Goal: Task Accomplishment & Management: Manage account settings

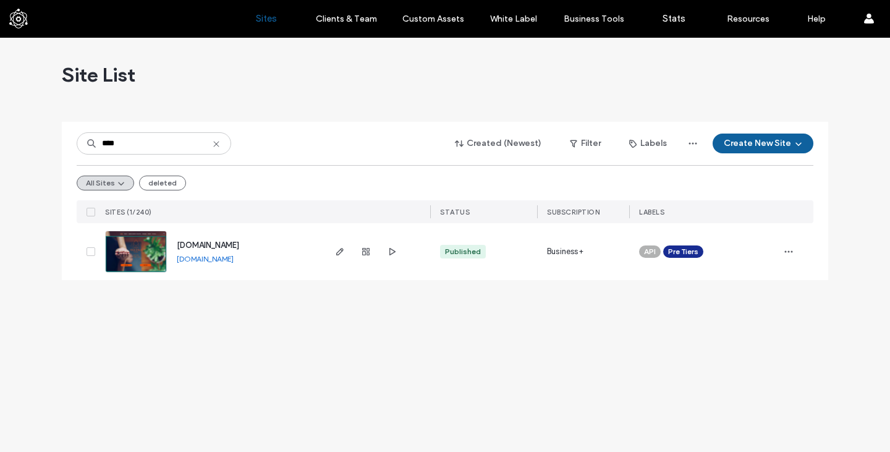
click at [221, 143] on icon at bounding box center [216, 144] width 10 height 10
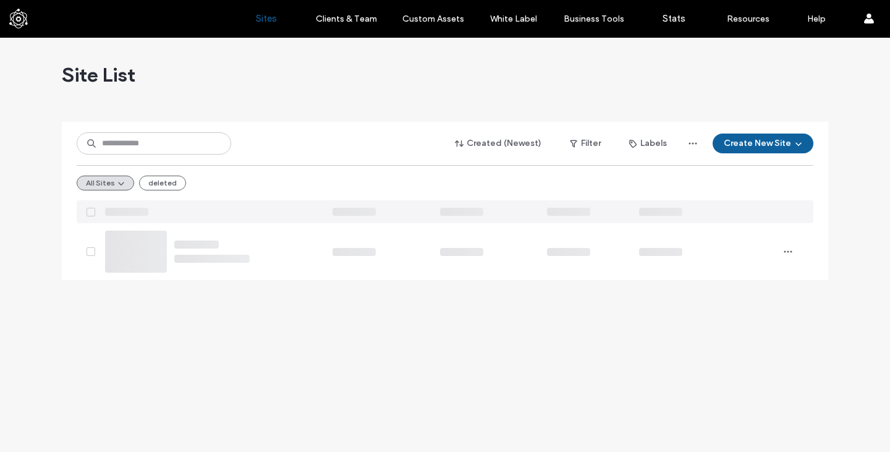
click at [215, 74] on div "Site List" at bounding box center [445, 75] width 767 height 74
drag, startPoint x: 289, startPoint y: 109, endPoint x: 638, endPoint y: 77, distance: 350.8
click at [638, 77] on div "Site List" at bounding box center [445, 75] width 767 height 74
click at [281, 64] on div "Site List" at bounding box center [445, 75] width 767 height 74
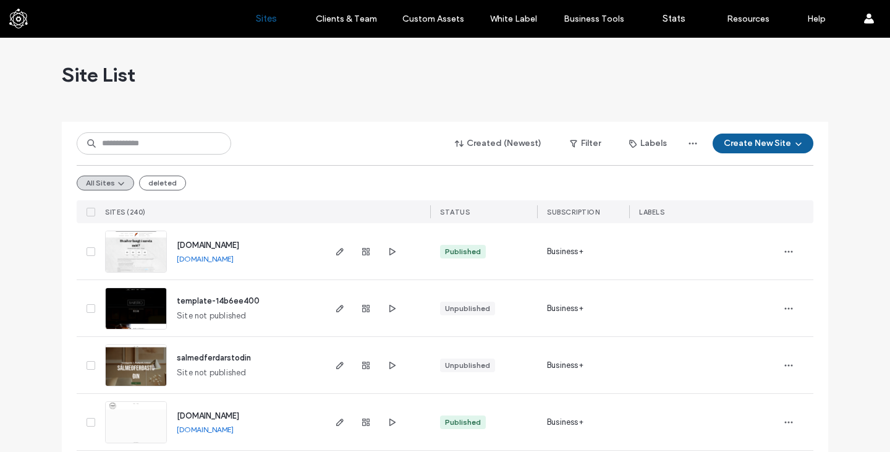
click at [197, 70] on div "Site List" at bounding box center [445, 75] width 767 height 74
click at [152, 135] on input at bounding box center [154, 143] width 155 height 22
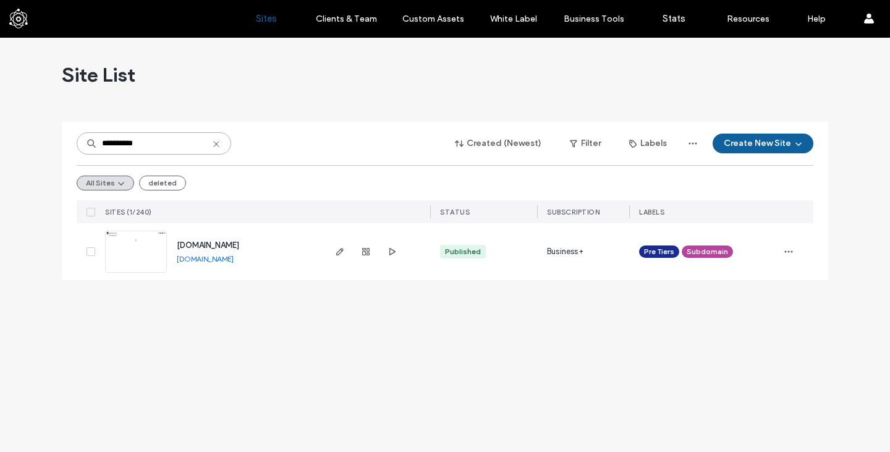
type input "**********"
click at [197, 245] on span "order.brewdog.is" at bounding box center [208, 245] width 62 height 9
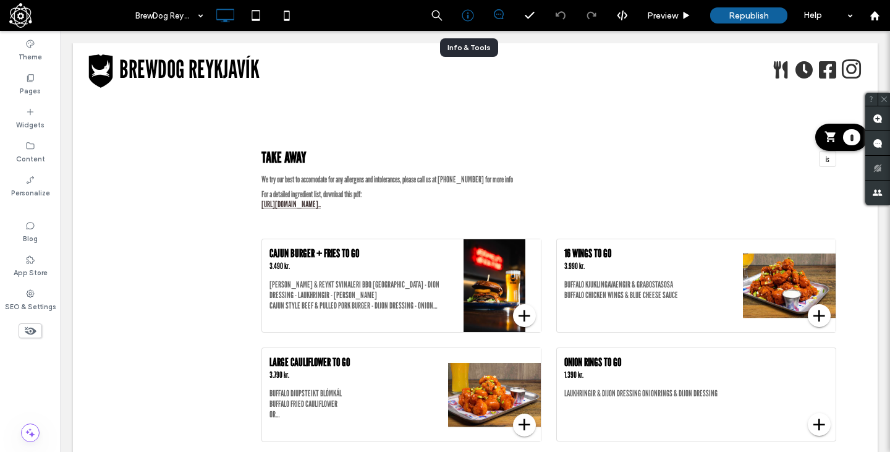
click at [469, 17] on icon at bounding box center [468, 15] width 12 height 12
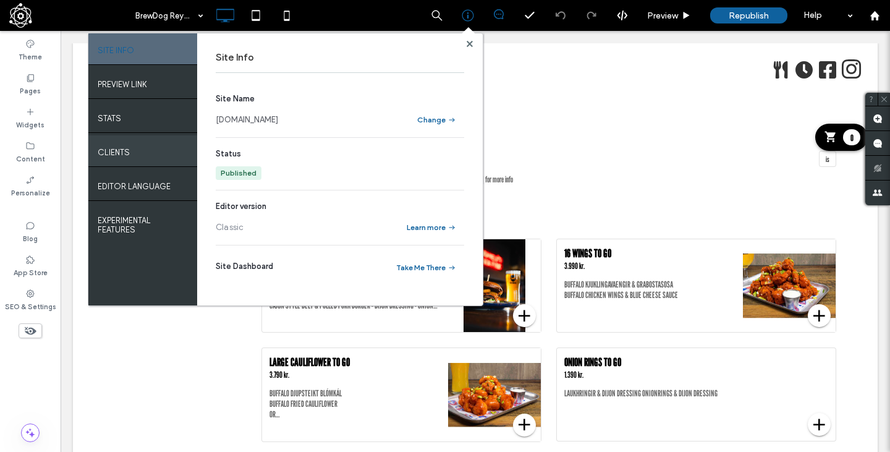
click at [153, 159] on div "Clients" at bounding box center [142, 150] width 109 height 31
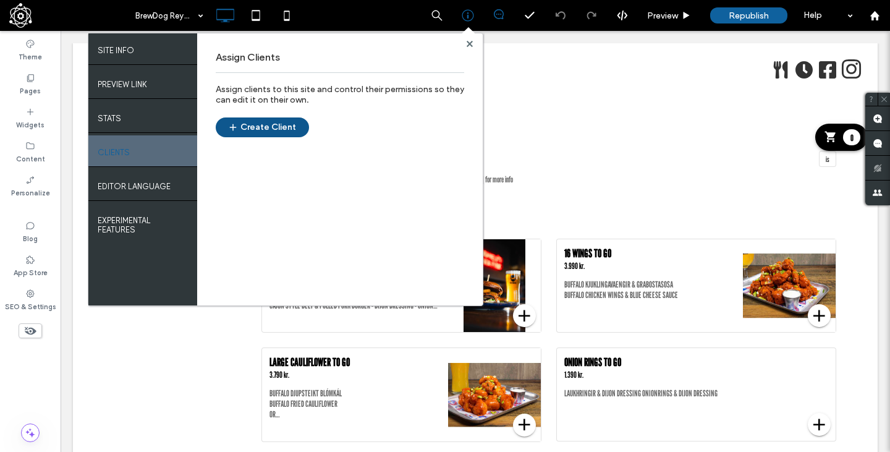
click at [251, 128] on button "Create Client" at bounding box center [262, 127] width 93 height 20
click at [22, 15] on span at bounding box center [68, 15] width 119 height 25
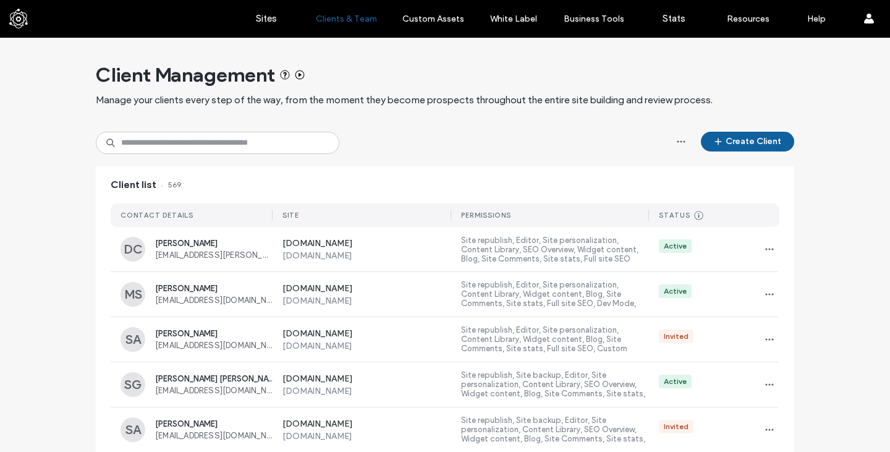
click at [415, 116] on div "Client Management Manage your clients every step of the way, from the moment th…" at bounding box center [445, 85] width 699 height 94
click at [401, 121] on div "Client Management Manage your clients every step of the way, from the moment th…" at bounding box center [445, 85] width 699 height 94
click at [270, 146] on input at bounding box center [218, 143] width 244 height 22
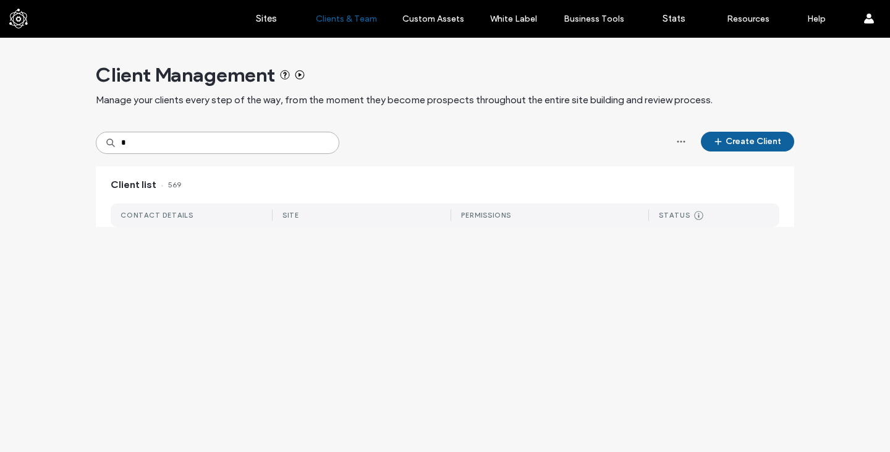
type input "*"
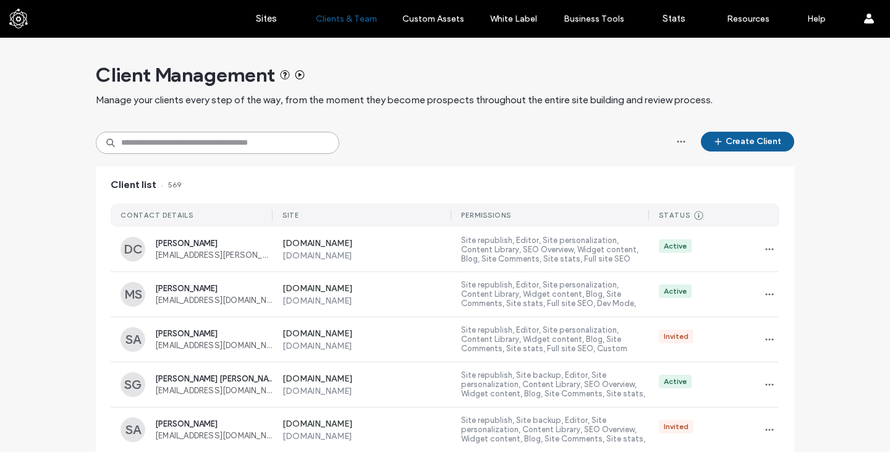
click at [239, 136] on input at bounding box center [218, 143] width 244 height 22
click at [678, 143] on icon "button" at bounding box center [682, 142] width 10 height 10
click at [596, 133] on div "Create Client" at bounding box center [445, 143] width 699 height 22
click at [511, 136] on div "Create Client" at bounding box center [445, 143] width 699 height 22
click at [412, 140] on div "Create Client" at bounding box center [445, 143] width 699 height 22
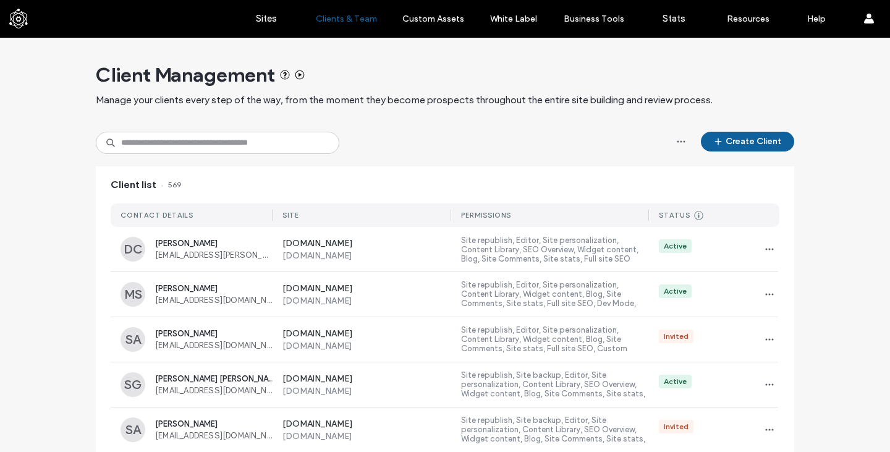
click at [398, 134] on div "Create Client" at bounding box center [445, 143] width 699 height 22
click at [362, 122] on div "Client Management Manage your clients every step of the way, from the moment th…" at bounding box center [445, 85] width 699 height 94
click at [229, 119] on div "Client Management Manage your clients every step of the way, from the moment th…" at bounding box center [445, 85] width 699 height 94
click at [341, 121] on div "Client Management Manage your clients every step of the way, from the moment th…" at bounding box center [445, 85] width 699 height 94
click at [312, 150] on input at bounding box center [218, 143] width 244 height 22
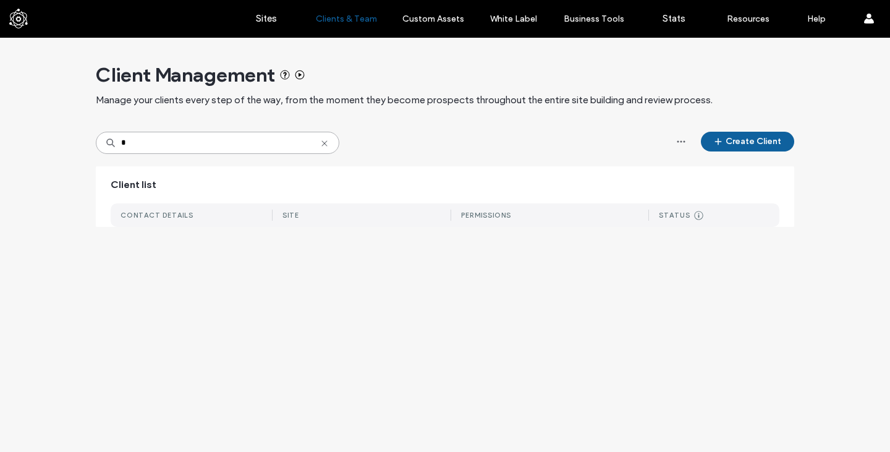
type input "*"
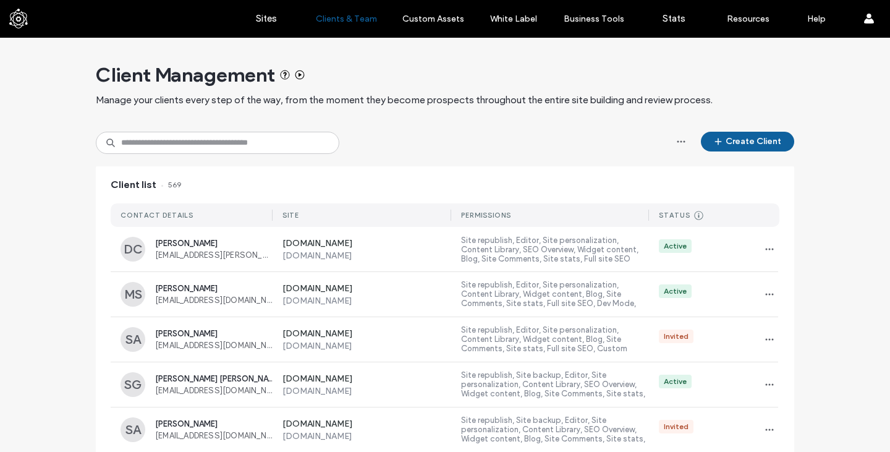
click at [111, 182] on span "Client list" at bounding box center [134, 185] width 46 height 14
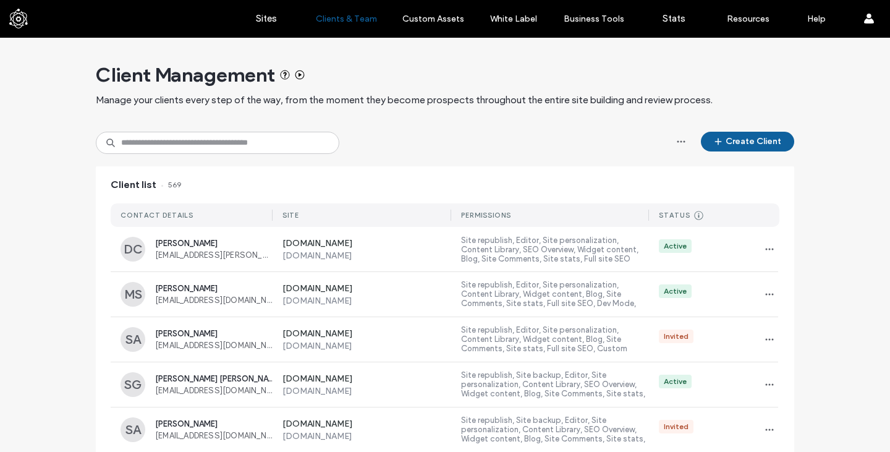
click at [138, 147] on input at bounding box center [218, 143] width 244 height 22
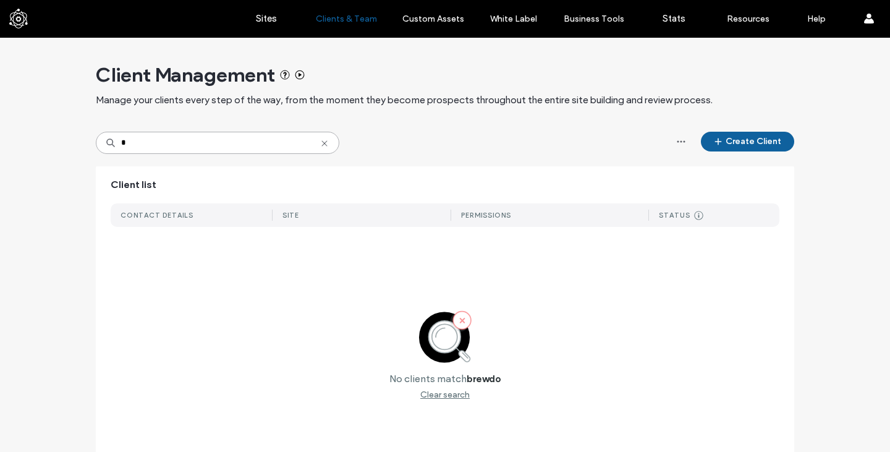
type input "*"
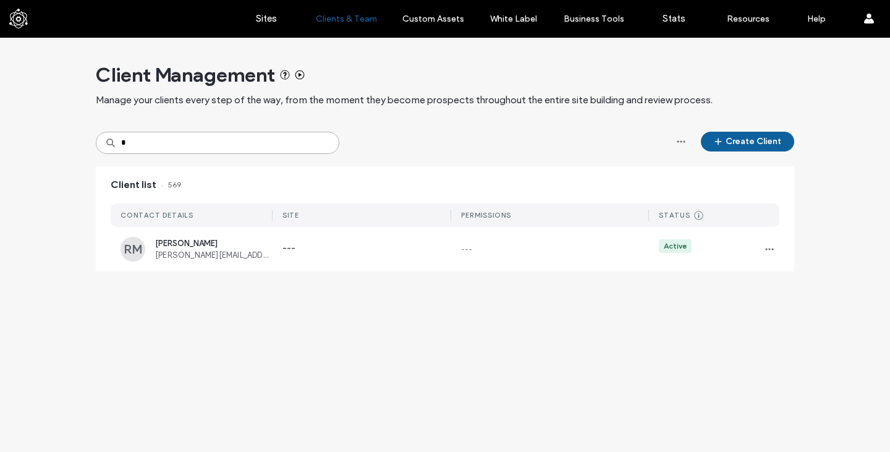
type input "*"
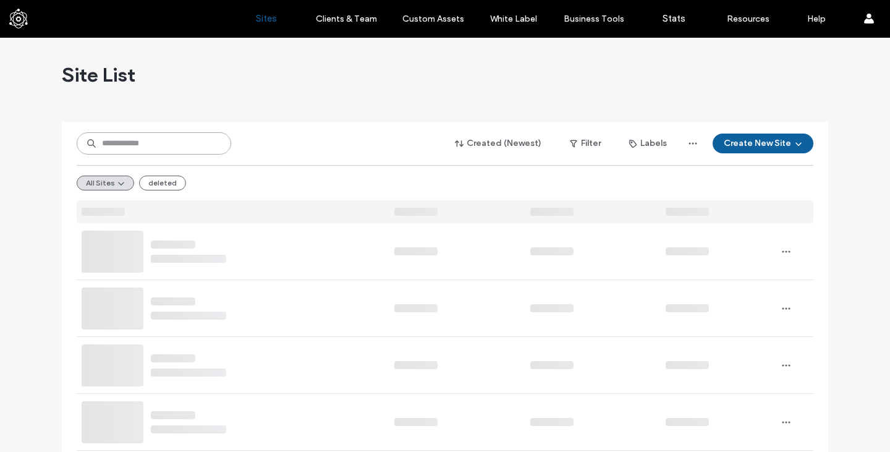
click at [131, 136] on input at bounding box center [154, 143] width 155 height 22
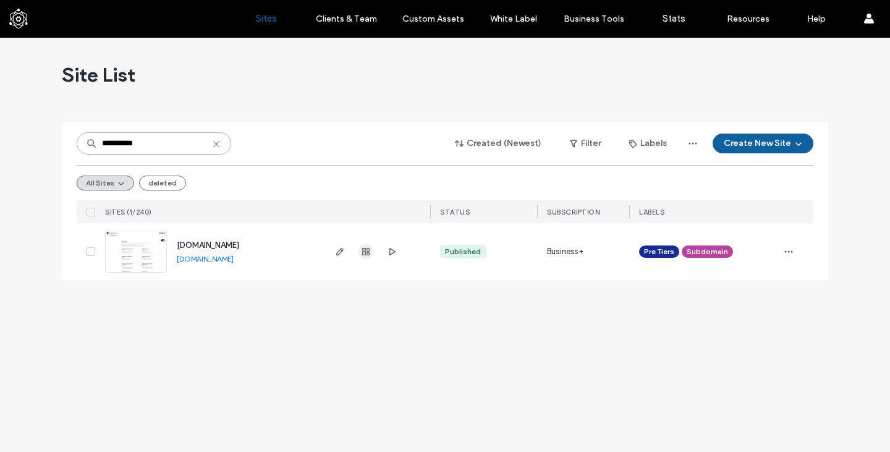
type input "**********"
click at [367, 251] on use "button" at bounding box center [365, 251] width 7 height 7
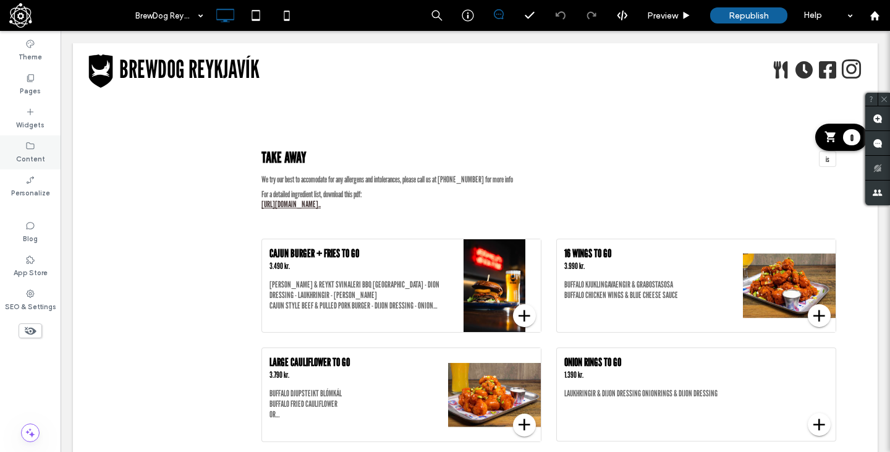
click at [36, 143] on div "Content" at bounding box center [30, 152] width 61 height 34
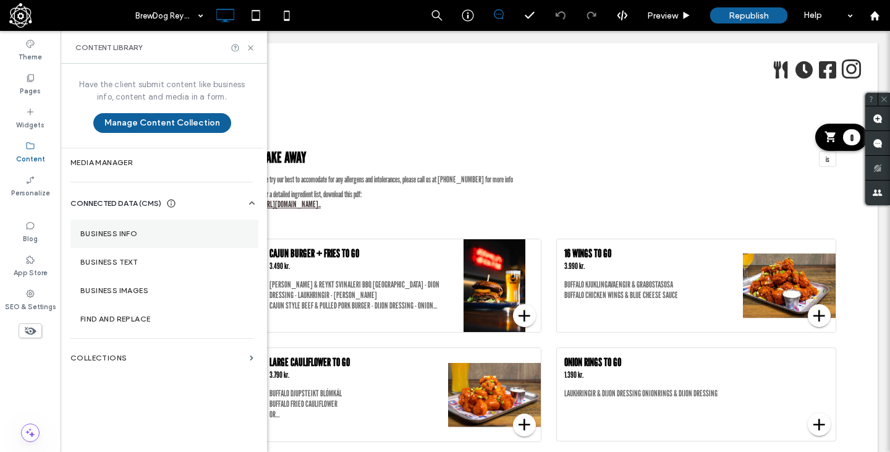
click at [139, 229] on label "Business Info" at bounding box center [164, 233] width 168 height 9
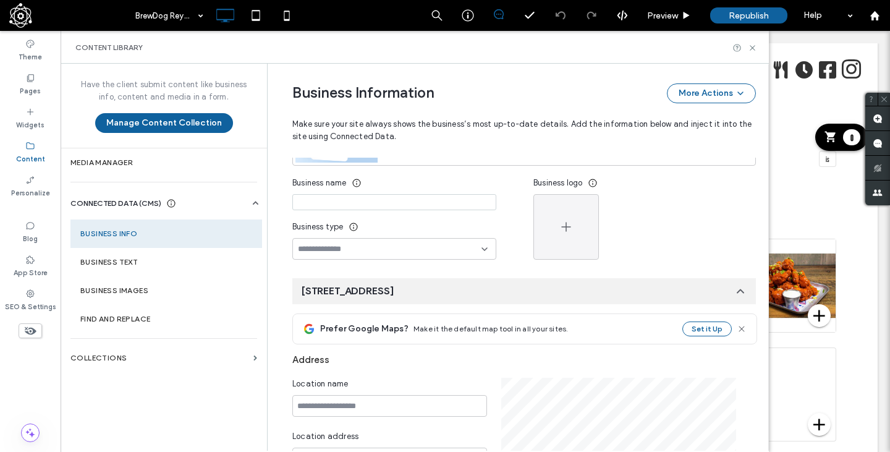
scroll to position [168, 0]
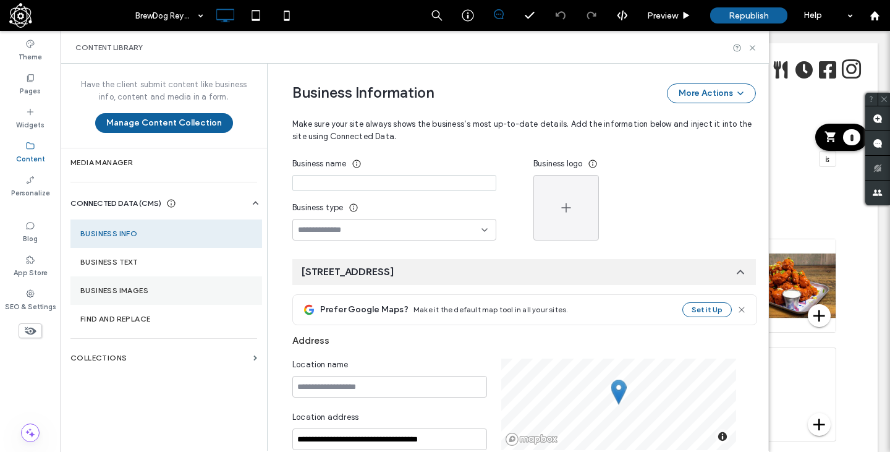
click at [164, 291] on label "Business Images" at bounding box center [166, 290] width 172 height 9
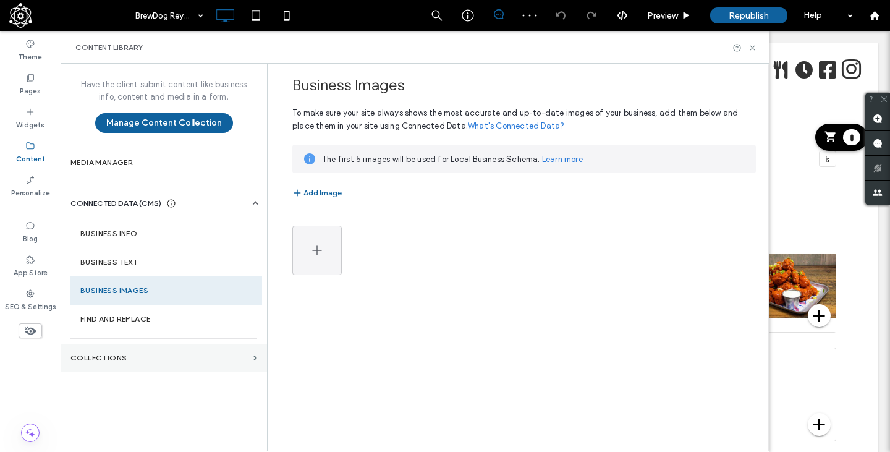
click at [179, 352] on section "Collections" at bounding box center [164, 358] width 207 height 28
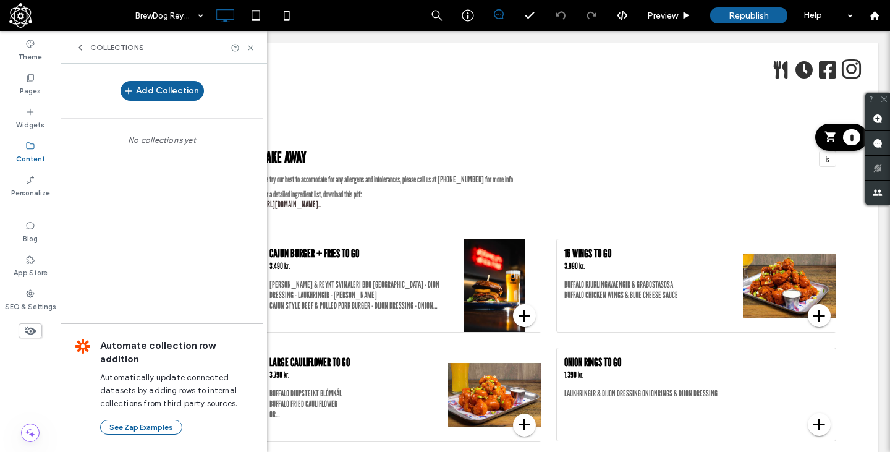
click at [81, 51] on icon at bounding box center [80, 48] width 10 height 10
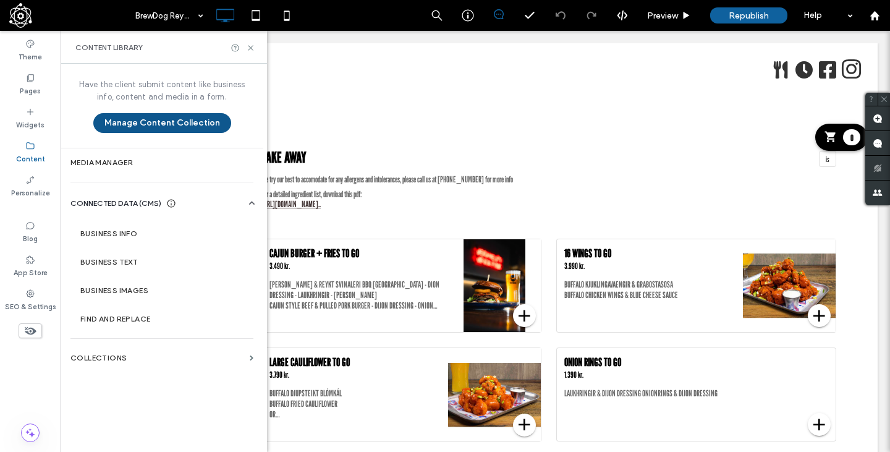
click at [154, 127] on button "Manage Content Collection" at bounding box center [162, 123] width 138 height 20
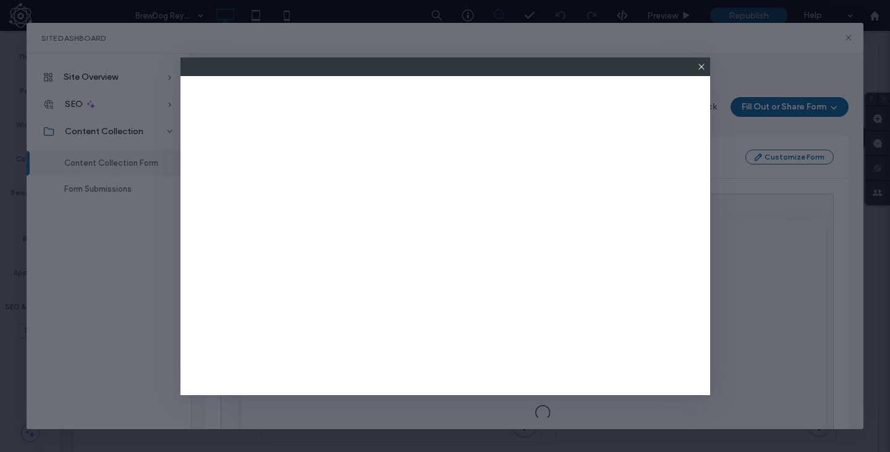
scroll to position [0, 0]
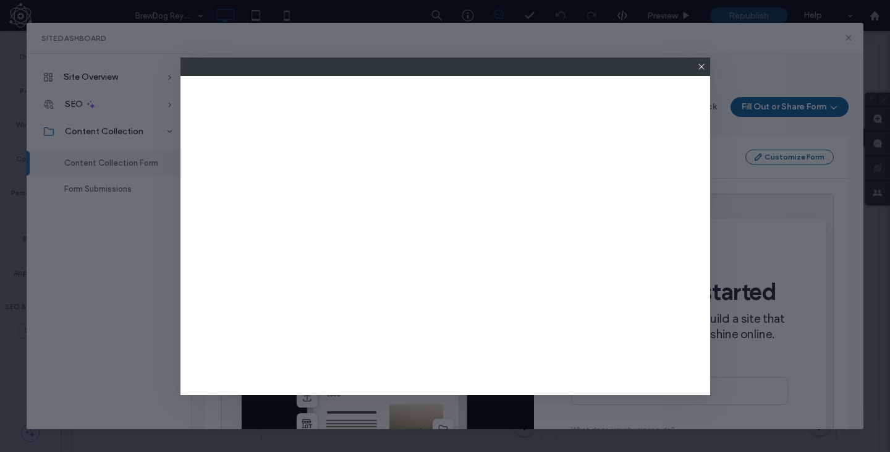
click at [702, 66] on icon at bounding box center [702, 67] width 10 height 10
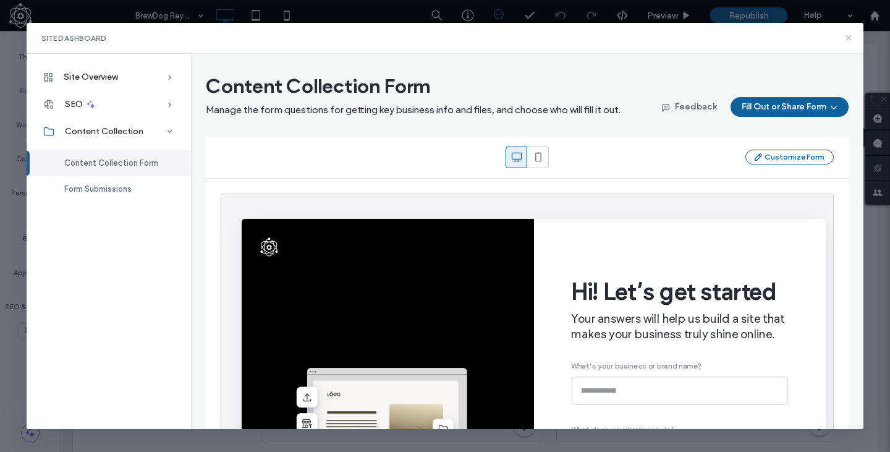
click at [850, 33] on icon at bounding box center [849, 38] width 10 height 10
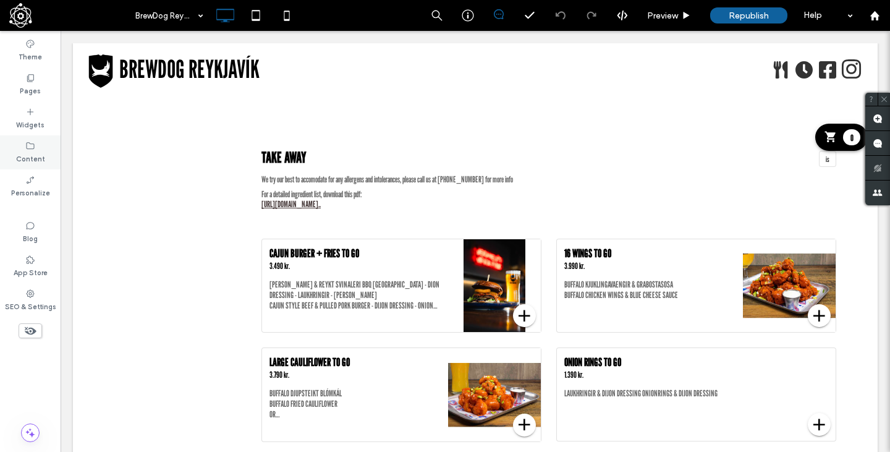
click at [45, 150] on div "Content" at bounding box center [30, 152] width 61 height 34
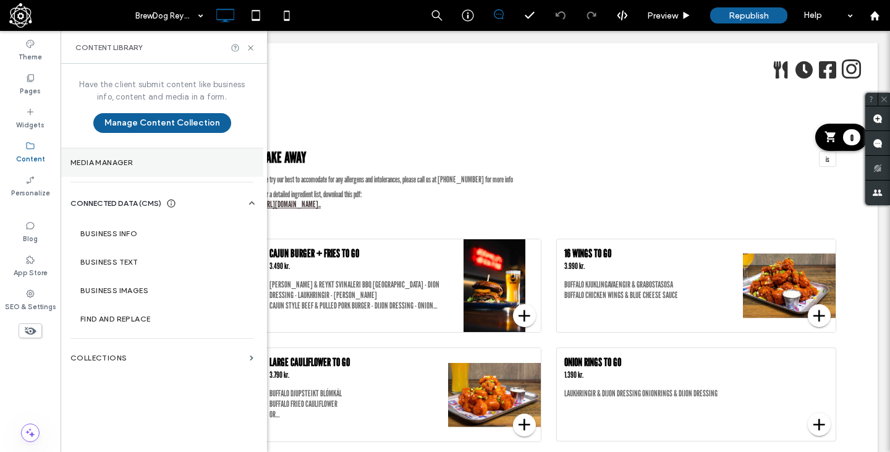
click at [92, 164] on label "Media Manager" at bounding box center [161, 162] width 183 height 9
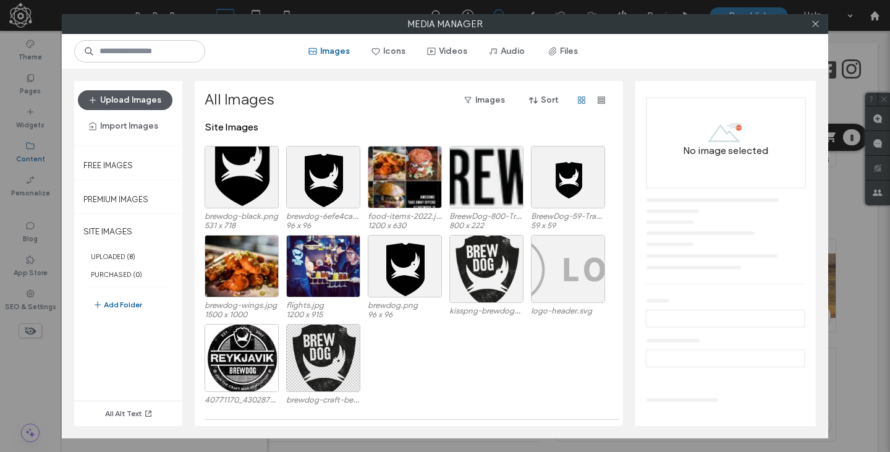
click at [139, 102] on button "Upload Images" at bounding box center [125, 100] width 95 height 20
click at [355, 122] on div "Site Images" at bounding box center [413, 133] width 416 height 25
click at [578, 56] on button "Files" at bounding box center [564, 51] width 56 height 20
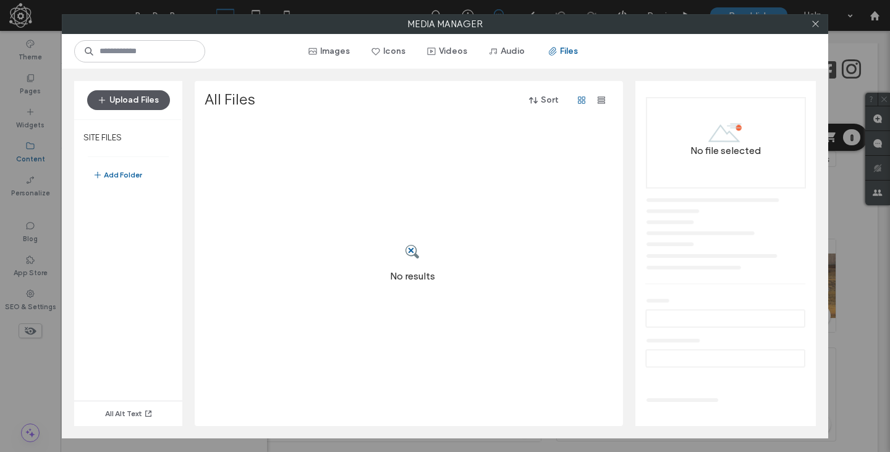
click at [134, 100] on button "Upload Files" at bounding box center [128, 100] width 83 height 20
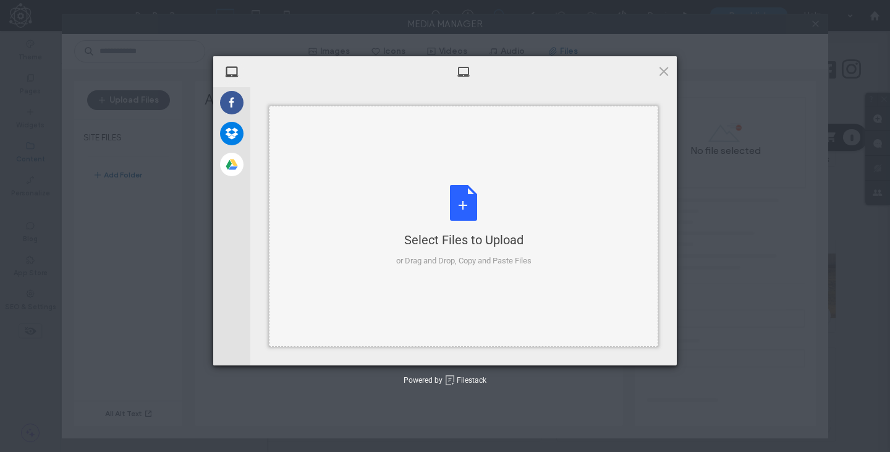
click at [372, 158] on div "Select Files to Upload or Drag and Drop, Copy and Paste Files" at bounding box center [464, 226] width 390 height 241
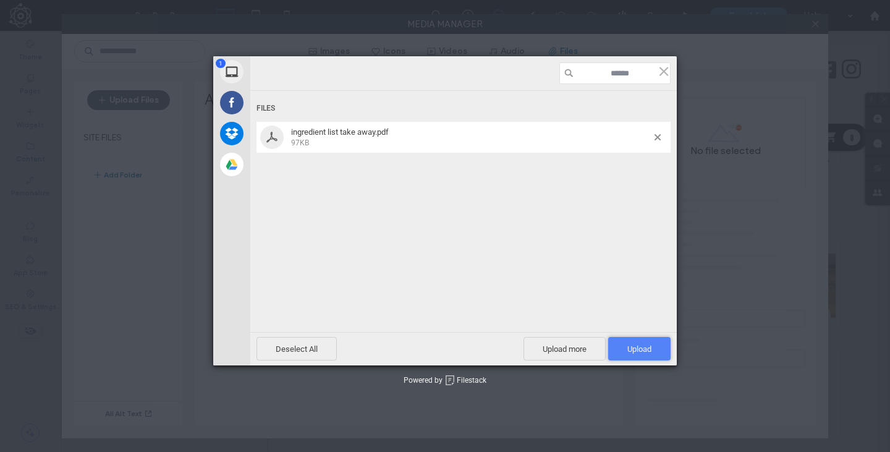
click at [639, 341] on span "Upload 1" at bounding box center [639, 348] width 62 height 23
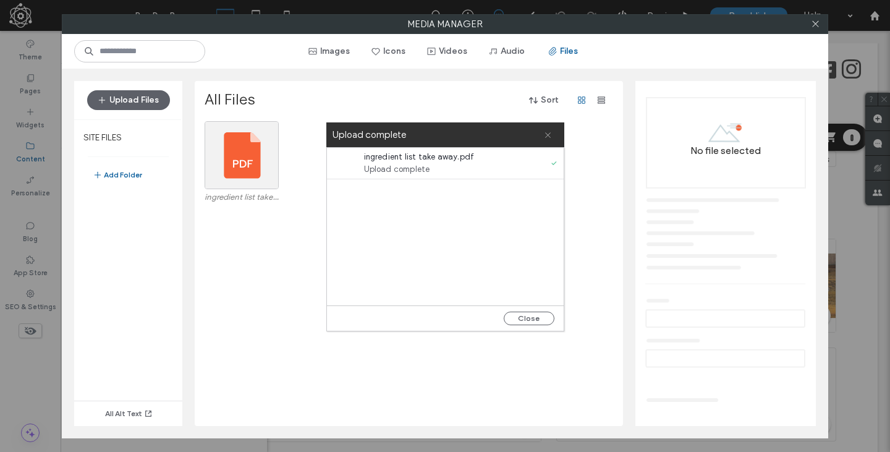
click at [546, 135] on icon at bounding box center [548, 135] width 8 height 8
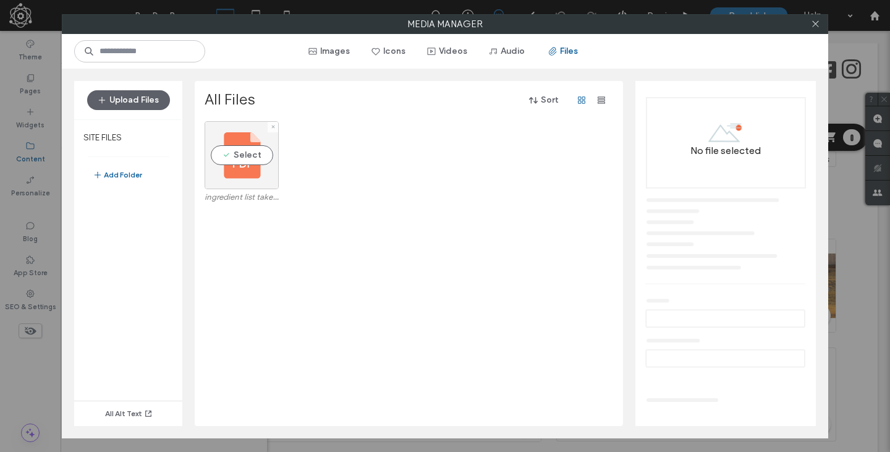
click at [243, 130] on div "Select" at bounding box center [242, 155] width 74 height 68
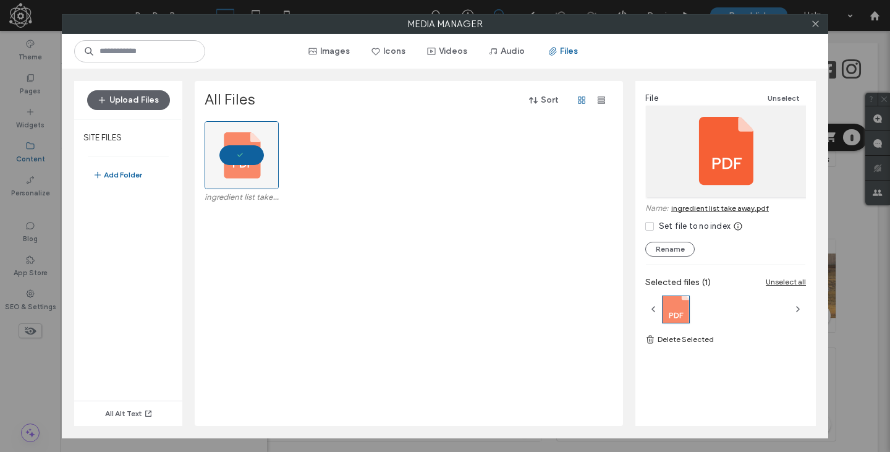
click at [701, 208] on link "ingredient list take away.pdf" at bounding box center [721, 207] width 98 height 9
click at [43, 56] on div "Media Manager Images Icons Videos Audio Files Upload Files SITE FILES Add Folde…" at bounding box center [445, 226] width 890 height 452
click at [818, 22] on icon at bounding box center [815, 23] width 9 height 9
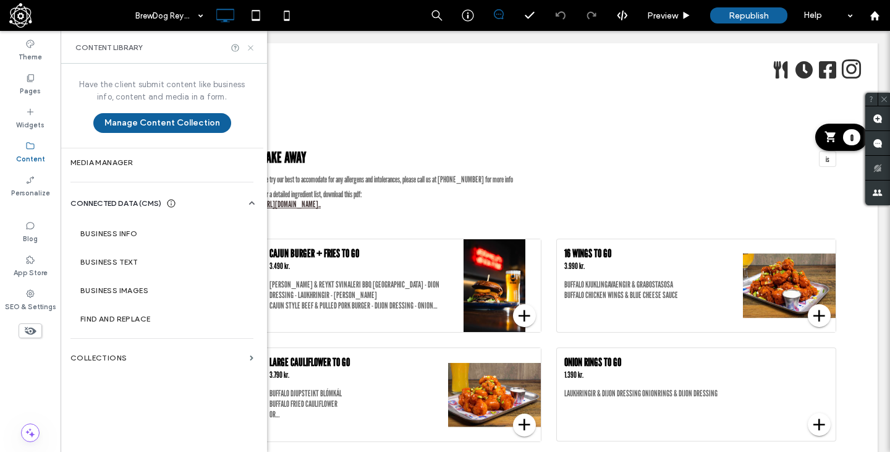
click at [252, 46] on icon at bounding box center [250, 47] width 9 height 9
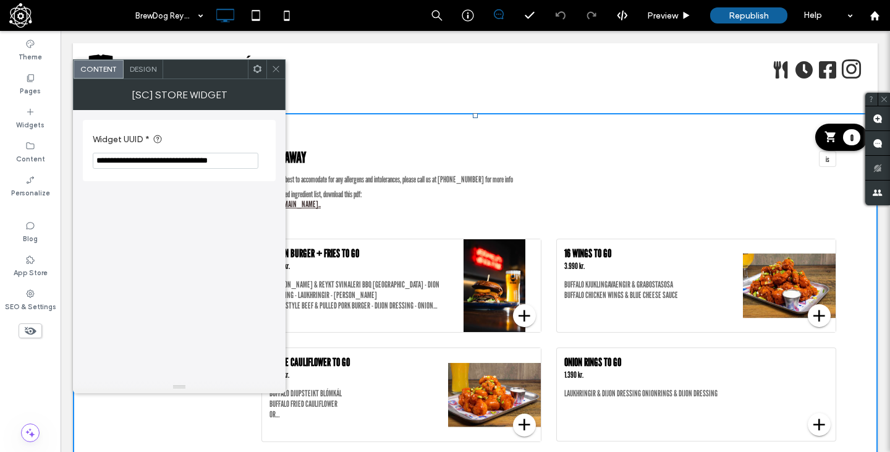
click at [152, 75] on div "Design" at bounding box center [144, 69] width 40 height 19
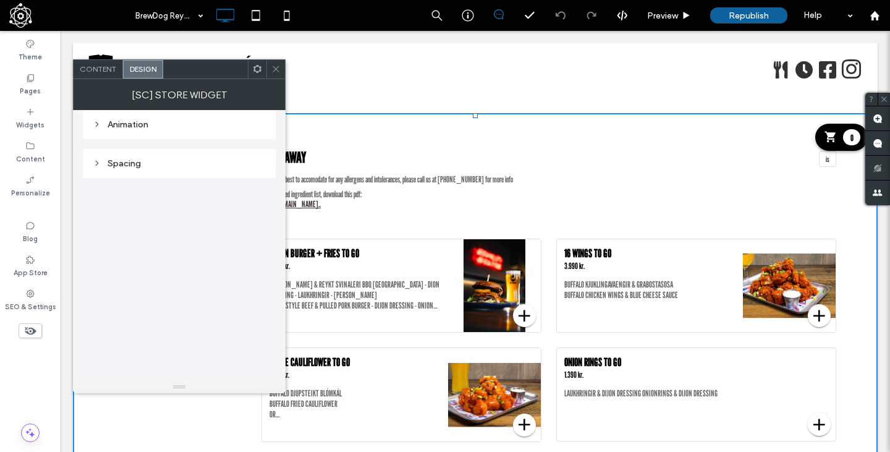
click at [175, 237] on div "Animation Spacing" at bounding box center [179, 245] width 193 height 271
click at [278, 66] on icon at bounding box center [275, 68] width 9 height 9
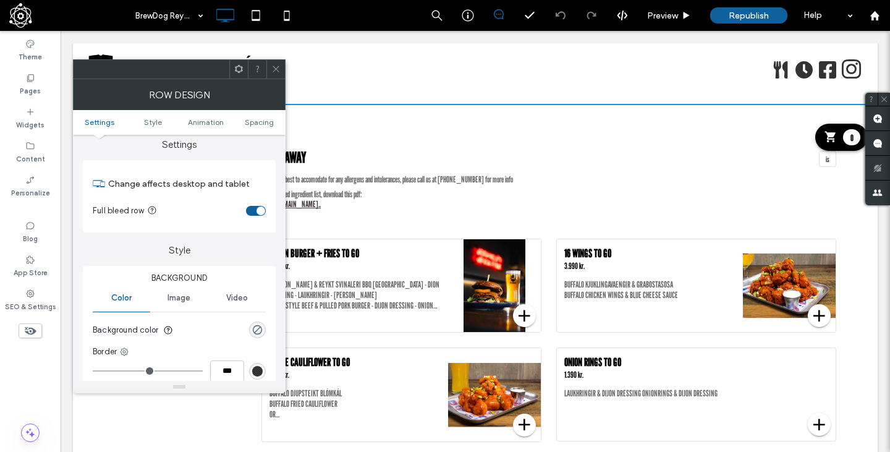
scroll to position [7, 0]
click at [244, 299] on span "Video" at bounding box center [237, 299] width 22 height 10
click at [190, 292] on div "Image" at bounding box center [179, 298] width 58 height 27
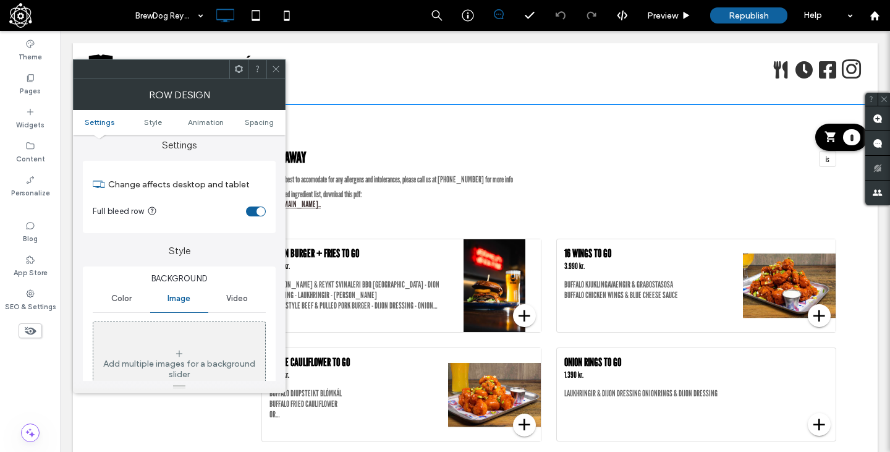
click at [118, 298] on span "Color" at bounding box center [121, 299] width 20 height 10
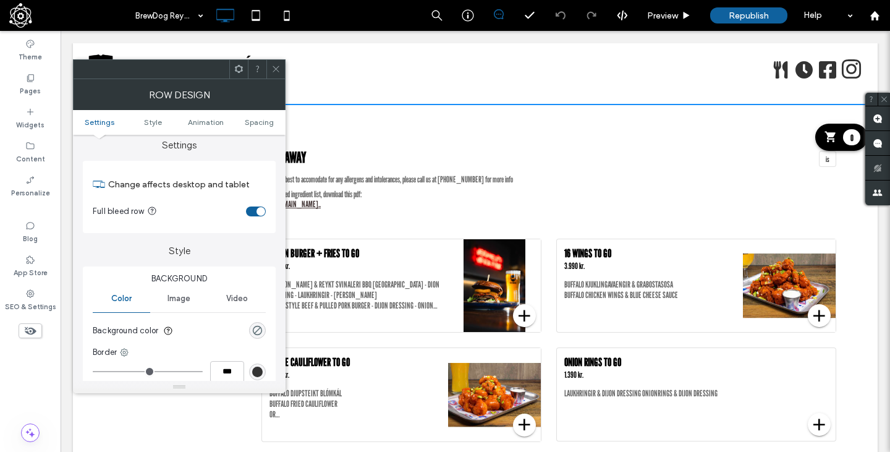
click at [278, 70] on icon at bounding box center [275, 68] width 9 height 9
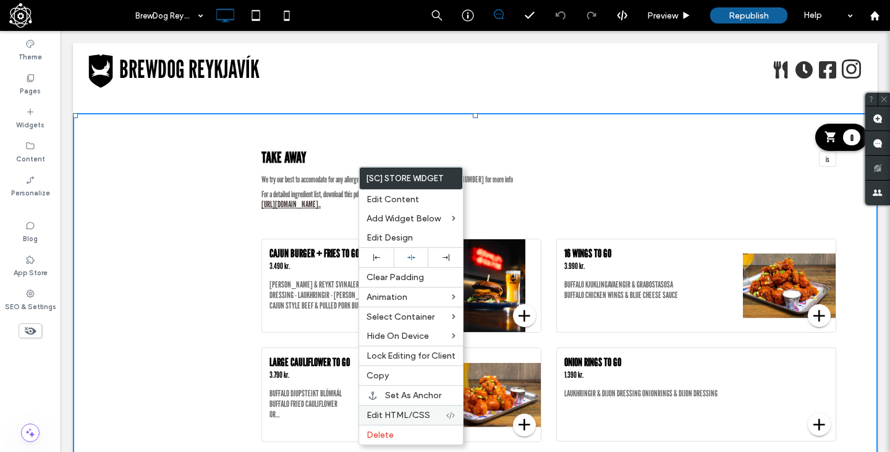
click at [412, 410] on div "Edit HTML/CSS" at bounding box center [411, 415] width 104 height 20
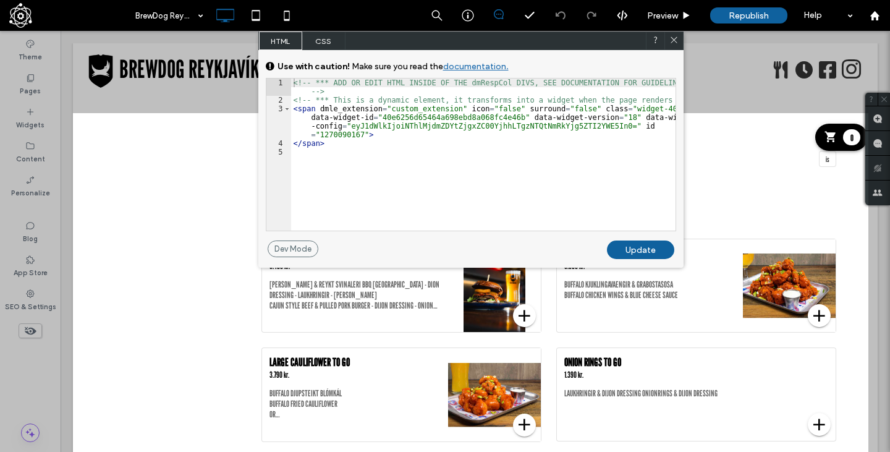
click at [322, 45] on span "CSS" at bounding box center [323, 41] width 43 height 19
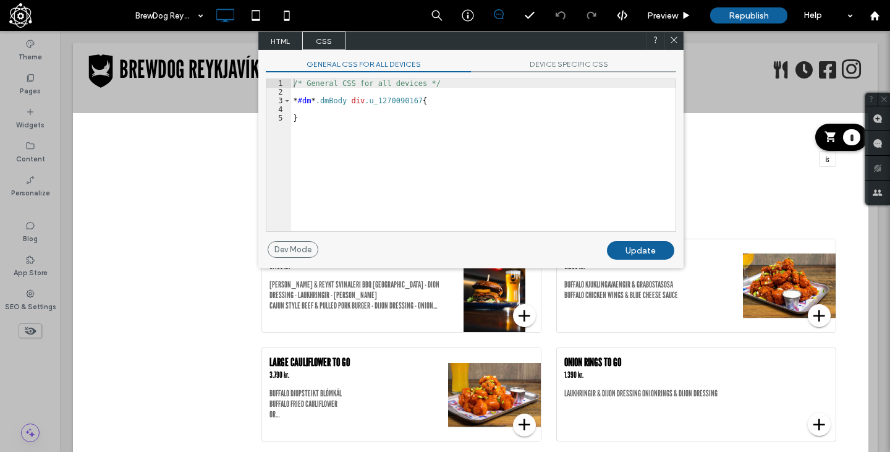
click at [538, 61] on span "DEVICE SPECIFIC CSS" at bounding box center [573, 65] width 205 height 13
click at [375, 62] on span "GENERAL CSS FOR ALL DEVICES" at bounding box center [368, 65] width 205 height 13
click at [283, 33] on span "HTML" at bounding box center [280, 41] width 43 height 19
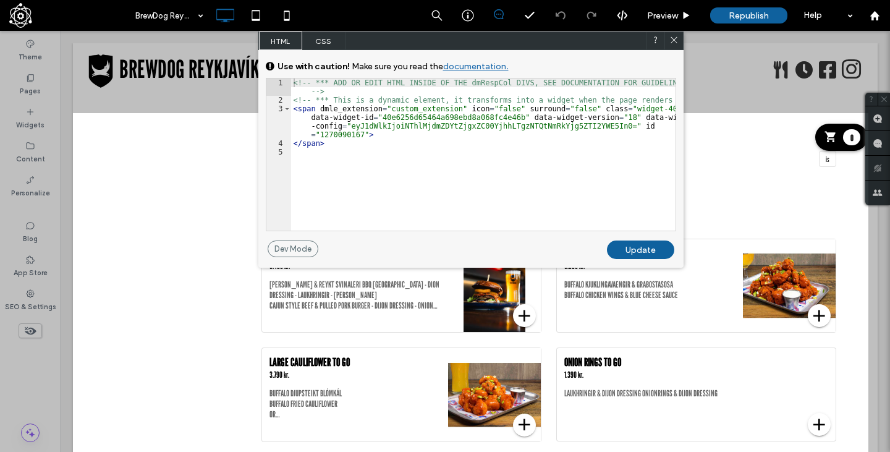
click at [677, 40] on icon at bounding box center [674, 39] width 9 height 9
